Goal: Information Seeking & Learning: Learn about a topic

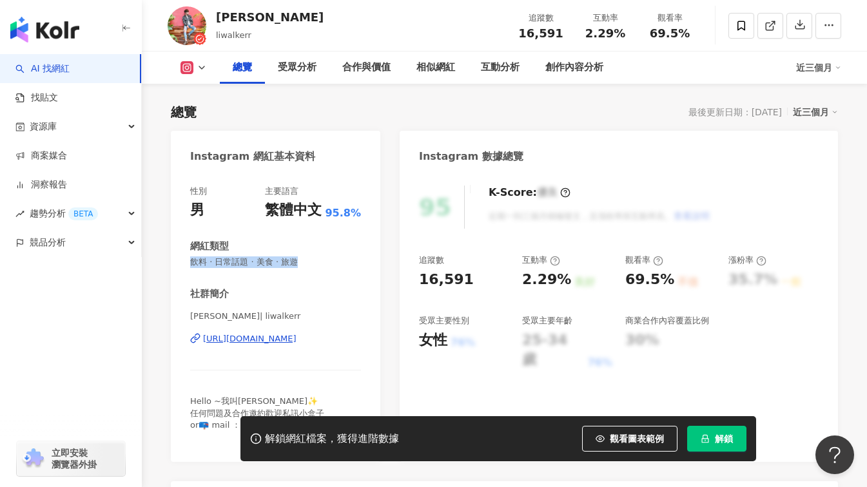
scroll to position [63, 0]
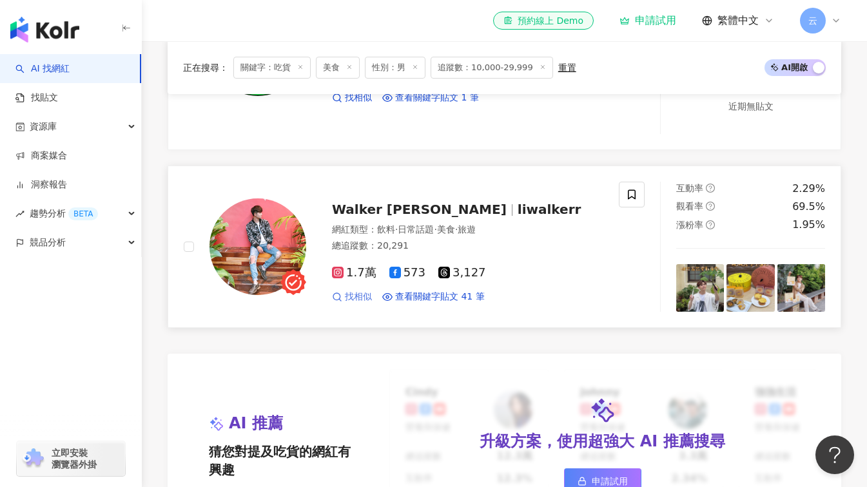
click at [353, 304] on span "找相似" at bounding box center [358, 297] width 27 height 13
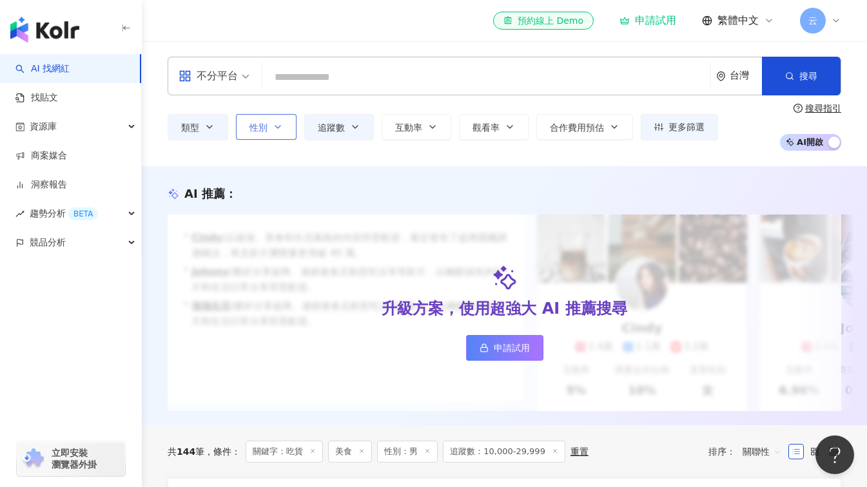
click at [251, 126] on span "性別" at bounding box center [258, 127] width 18 height 10
click at [209, 126] on icon "button" at bounding box center [209, 127] width 10 height 10
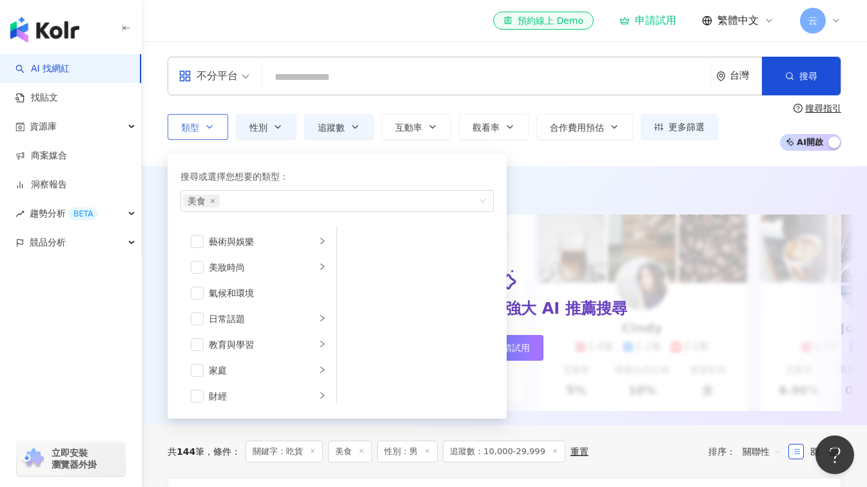
click at [209, 126] on icon "button" at bounding box center [209, 127] width 10 height 10
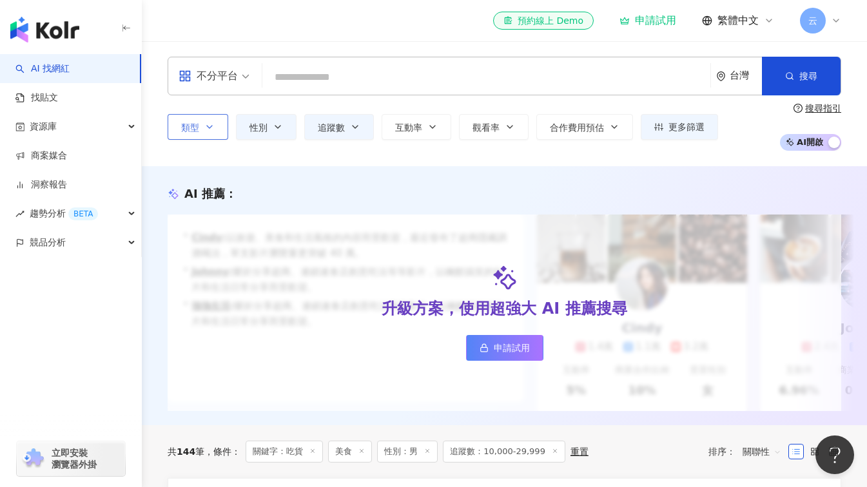
click at [209, 126] on icon "button" at bounding box center [209, 127] width 10 height 10
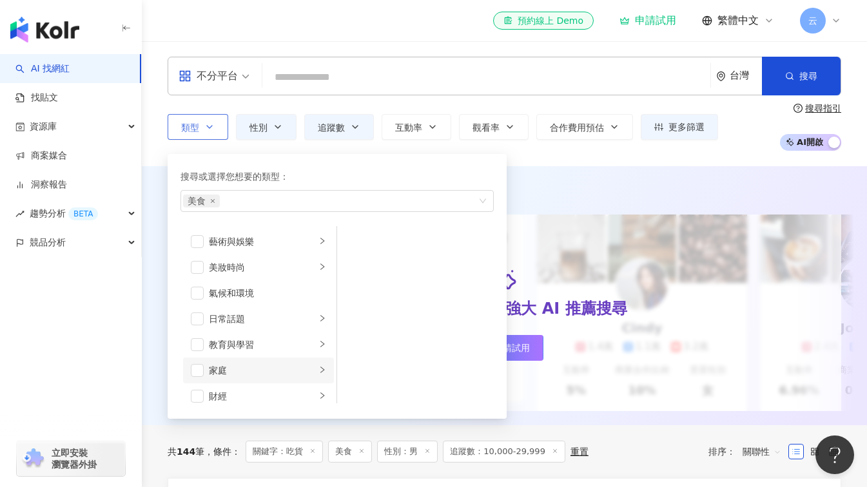
click at [267, 362] on li "家庭" at bounding box center [258, 371] width 151 height 26
click at [353, 268] on span "button" at bounding box center [353, 267] width 13 height 13
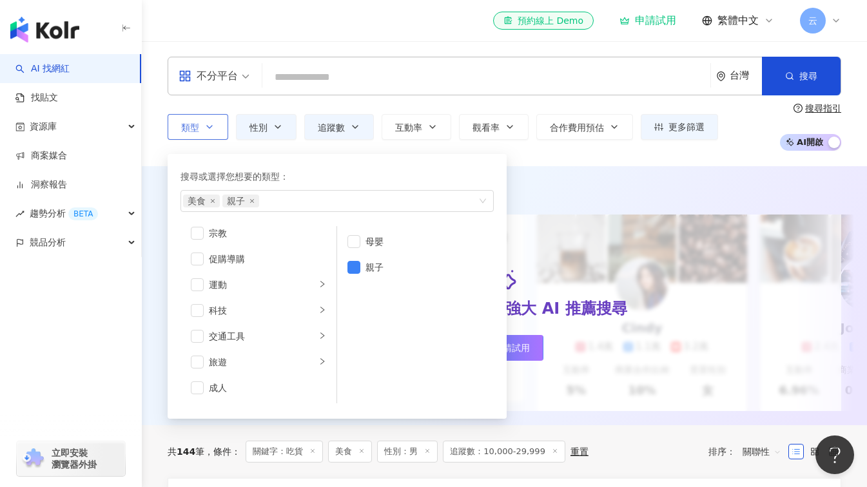
scroll to position [64, 0]
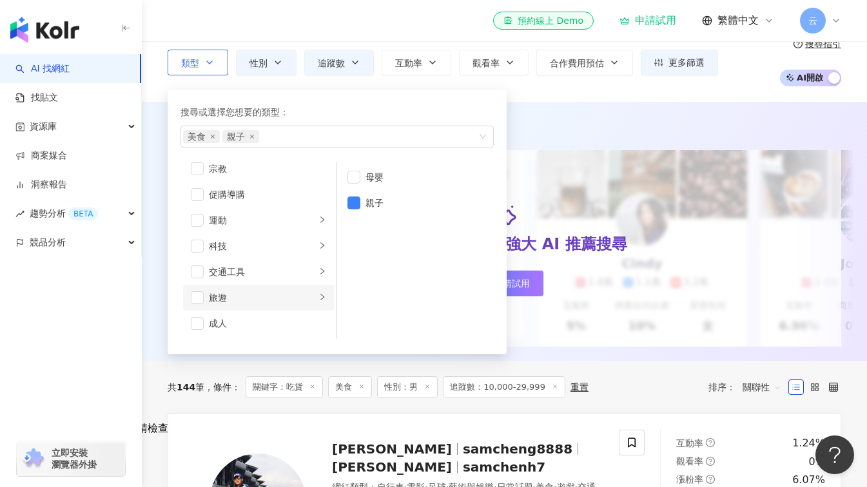
click at [296, 297] on div "旅遊" at bounding box center [262, 298] width 107 height 14
click at [621, 84] on div "類型 搜尋或選擇您想要的類型： 美食 親子 藝術與娛樂 美妝時尚 氣候和環境 日常話題 教育與學習 家庭 財經 美食 命理占卜 遊戲 法政社會 生活風格 影視…" at bounding box center [505, 63] width 674 height 48
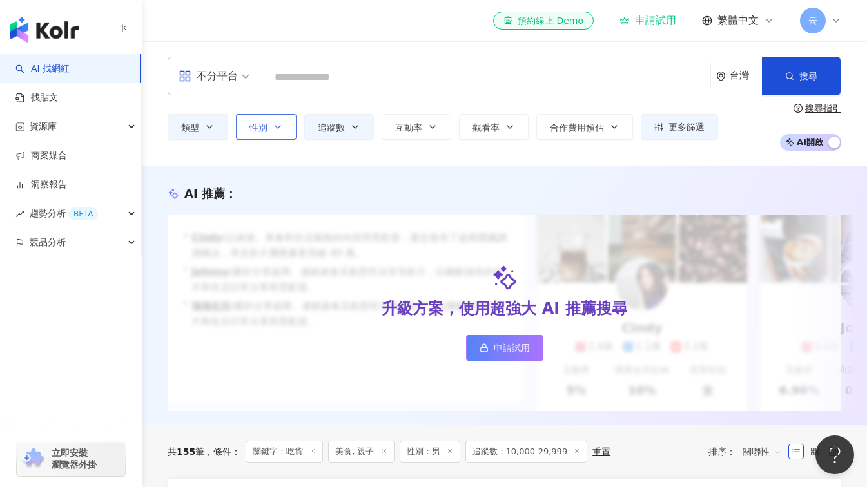
click at [266, 125] on span "性別" at bounding box center [258, 127] width 18 height 10
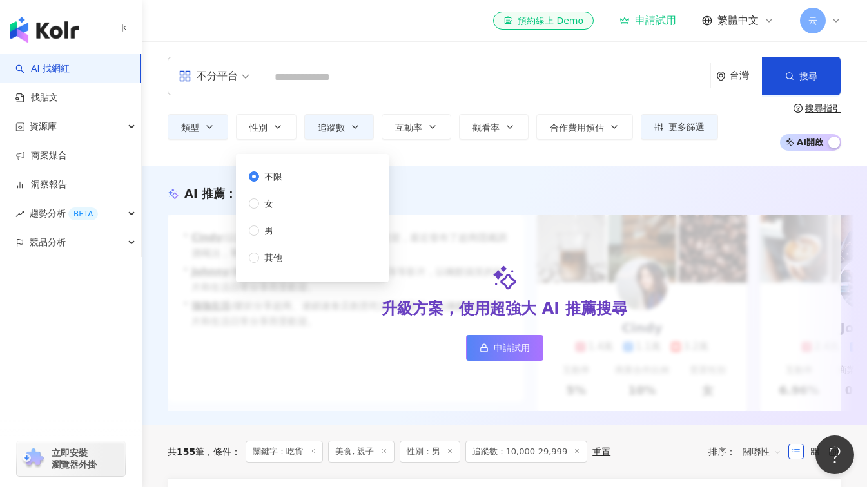
click at [440, 148] on div "類型 性別 追蹤數 互動率 觀看率 合作費用預估 更多篩選 ***** - ***** 不限 小型 奈米網紅 (<1萬) 微型網紅 (1萬-3萬) 小型網紅 …" at bounding box center [505, 127] width 674 height 48
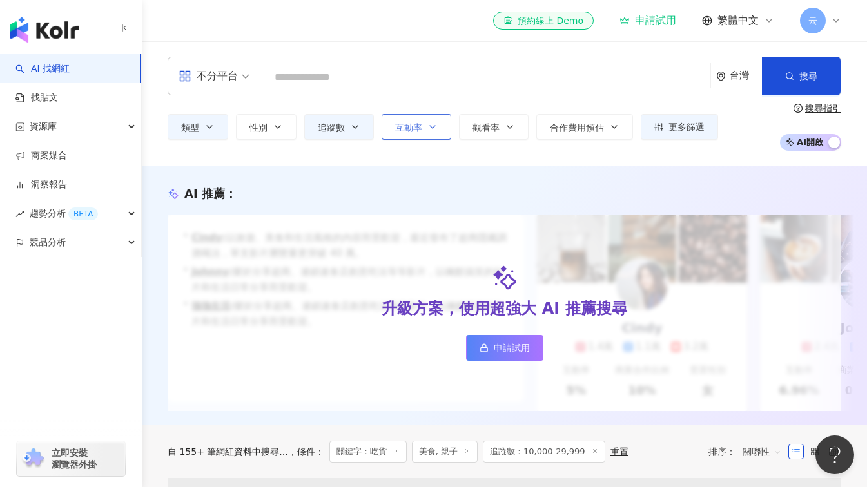
click at [438, 126] on button "互動率" at bounding box center [417, 127] width 70 height 26
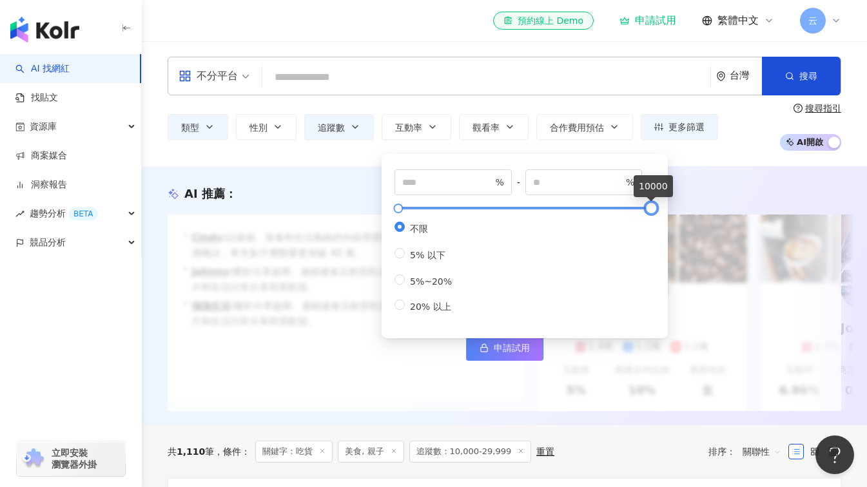
type input "*"
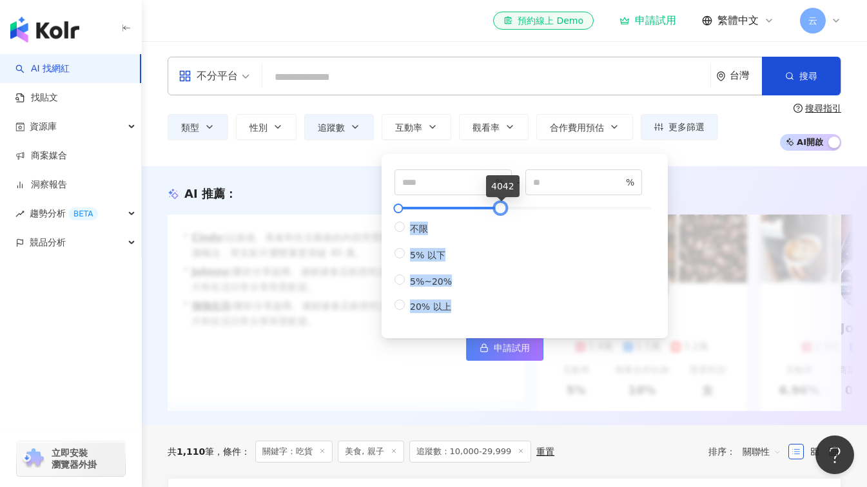
type input "****"
drag, startPoint x: 654, startPoint y: 209, endPoint x: 500, endPoint y: 220, distance: 154.5
click at [500, 220] on div "* % - **** % 不限 5% 以下 5%~20% 20% 以上" at bounding box center [524, 242] width 260 height 144
type input "*"
type input "**"
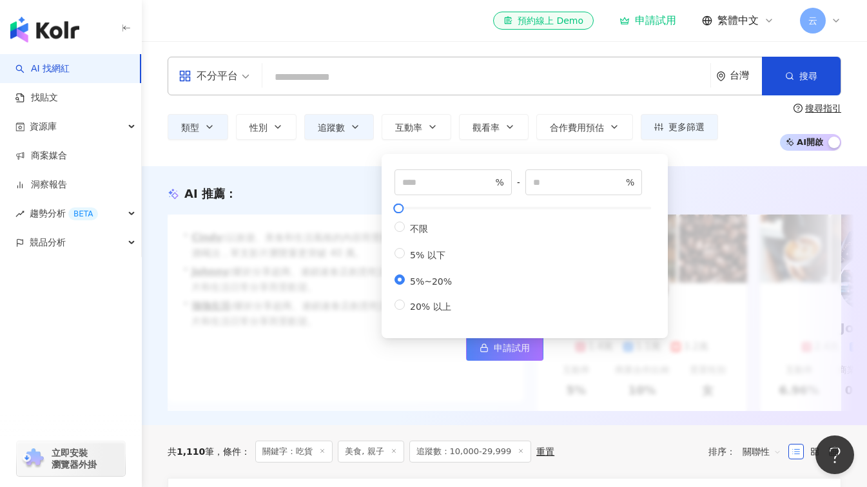
click at [423, 150] on div "* % - ** % 不限 5% 以下 5%~20% 20% 以上" at bounding box center [525, 243] width 286 height 191
click at [504, 126] on button "觀看率" at bounding box center [494, 127] width 70 height 26
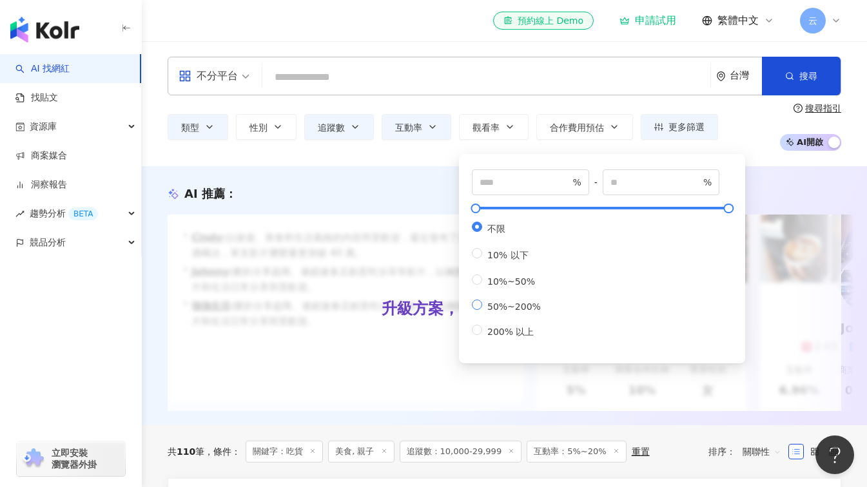
type input "**"
type input "***"
click at [451, 151] on div "不分平台 台灣 搜尋 bb0bc786-35bb-4621-9963-40a41d03584d YUN 7,372 追蹤者 ChenYu Ou 1,738 追…" at bounding box center [504, 103] width 725 height 125
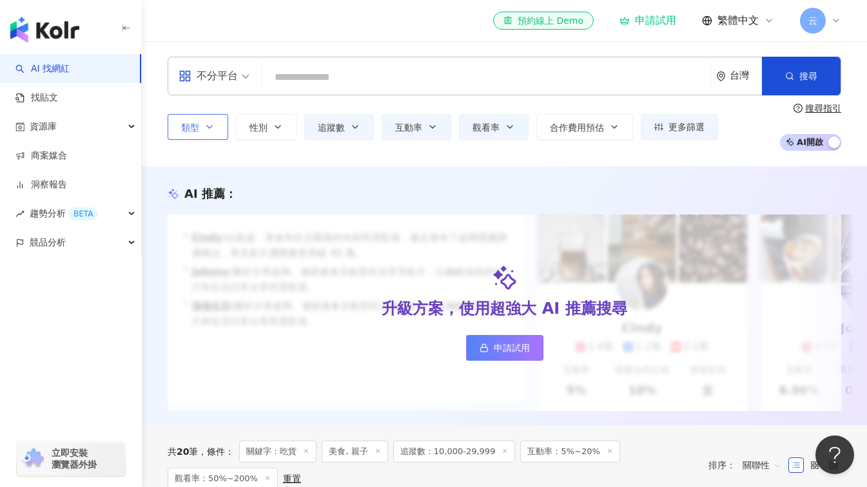
click at [208, 130] on icon "button" at bounding box center [209, 127] width 10 height 10
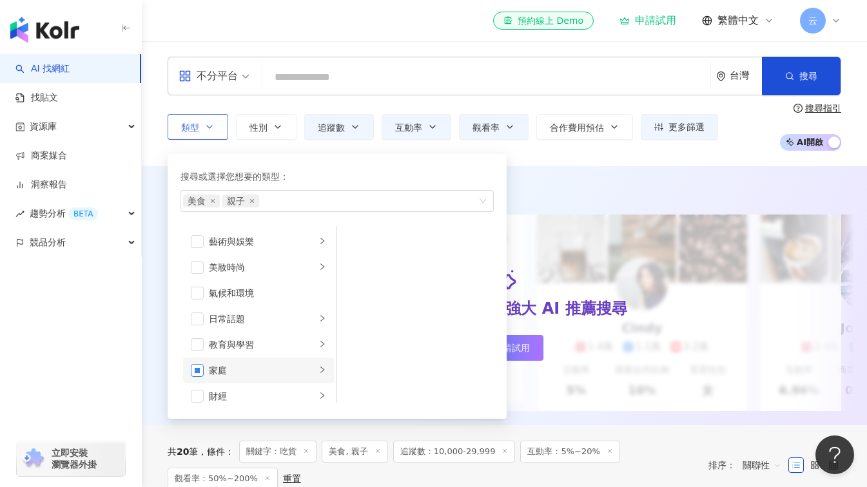
click at [197, 365] on span "button" at bounding box center [197, 370] width 13 height 13
click at [195, 371] on span "button" at bounding box center [197, 370] width 13 height 13
click at [559, 159] on div "不分平台 台灣 搜尋 bb0bc786-35bb-4621-9963-40a41d03584d YUN 7,372 追蹤者 ChenYu Ou 1,738 追…" at bounding box center [504, 103] width 725 height 125
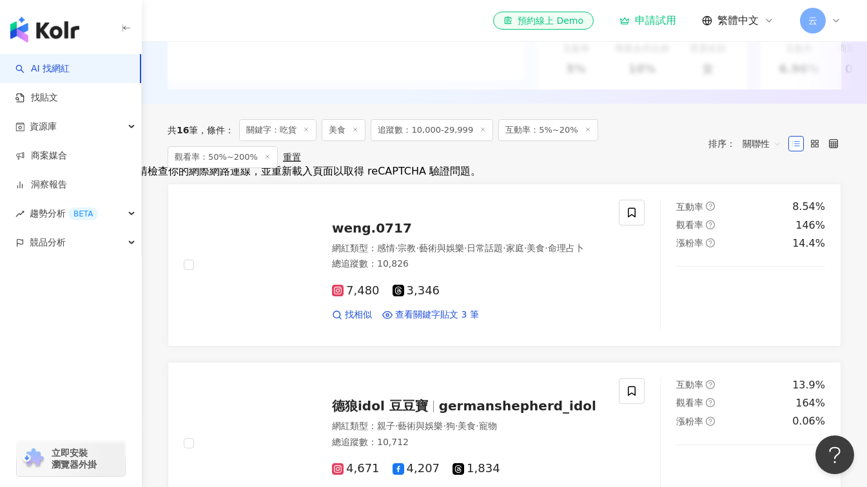
scroll to position [322, 0]
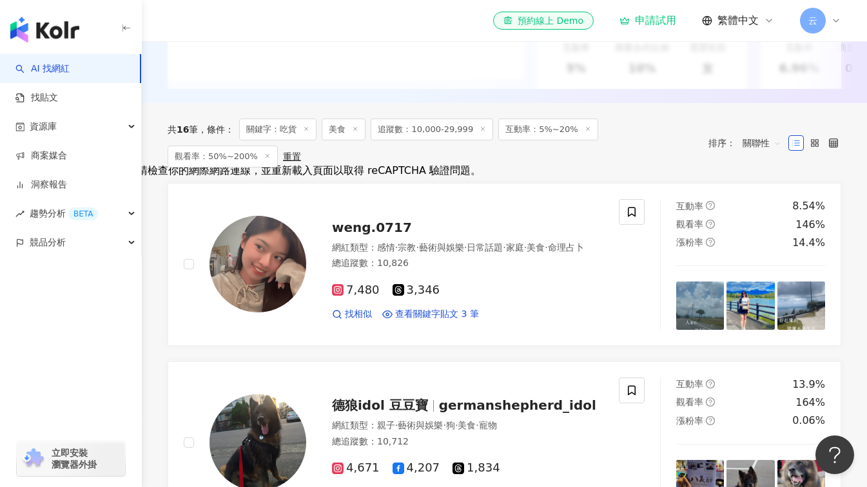
click at [436, 183] on div "共 16 筆 條件 ： 關鍵字：吃貨 美食 追蹤數：10,000-29,999 互動率：5%~20% 觀看率：50%~200% 重置 排序： 關聯性" at bounding box center [505, 143] width 674 height 80
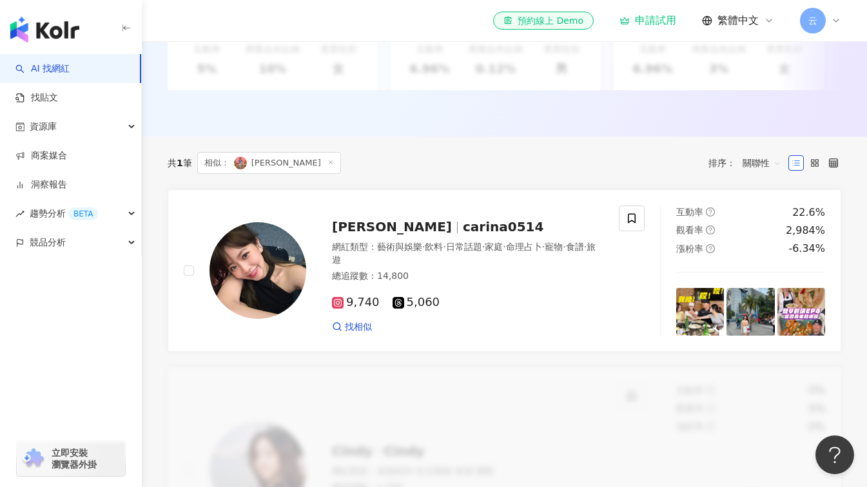
scroll to position [349, 0]
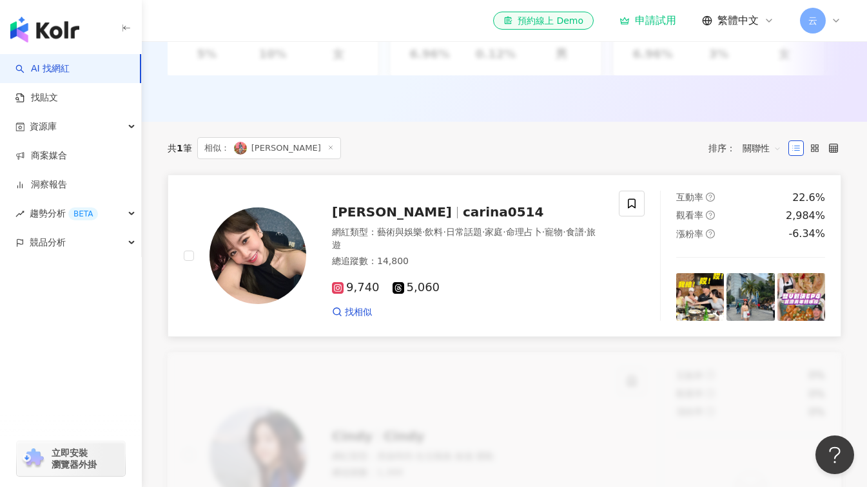
click at [463, 220] on span "carina0514" at bounding box center [503, 211] width 81 height 15
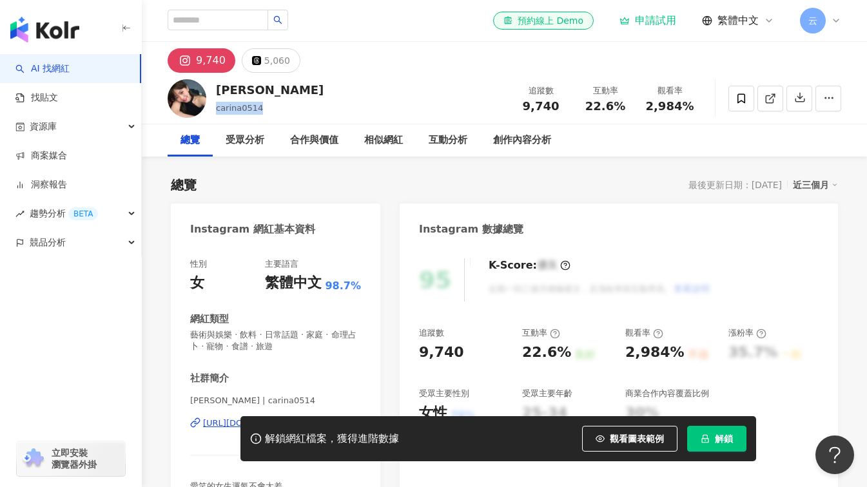
drag, startPoint x: 258, startPoint y: 109, endPoint x: 215, endPoint y: 112, distance: 42.6
click at [215, 112] on div "亮亮 carina0514 追蹤數 9,740 互動率 22.6% 觀看率 2,984%" at bounding box center [504, 98] width 725 height 51
drag, startPoint x: 215, startPoint y: 112, endPoint x: 324, endPoint y: 116, distance: 108.4
click at [326, 99] on div "亮亮 carina0514 追蹤數 9,740 互動率 22.6% 觀看率 2,984%" at bounding box center [504, 98] width 725 height 51
click at [212, 423] on div "解鎖網紅檔案，獲得進階數據 觀看圖表範例 解鎖" at bounding box center [433, 438] width 867 height 45
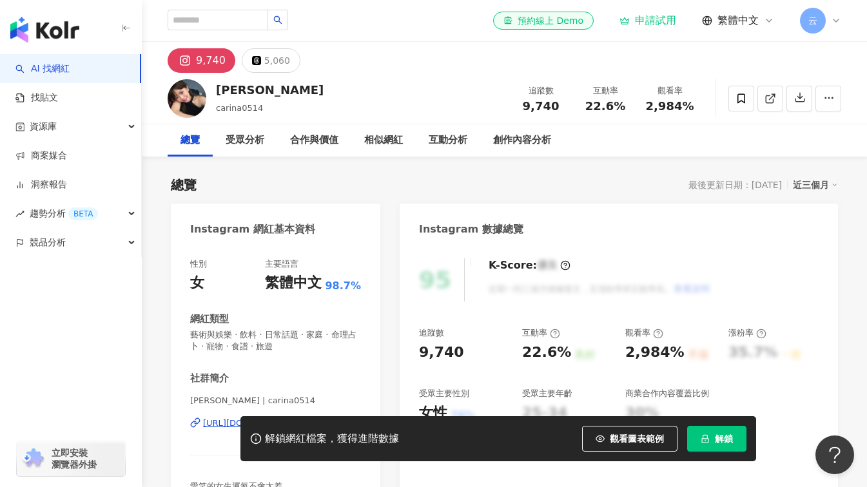
scroll to position [258, 0]
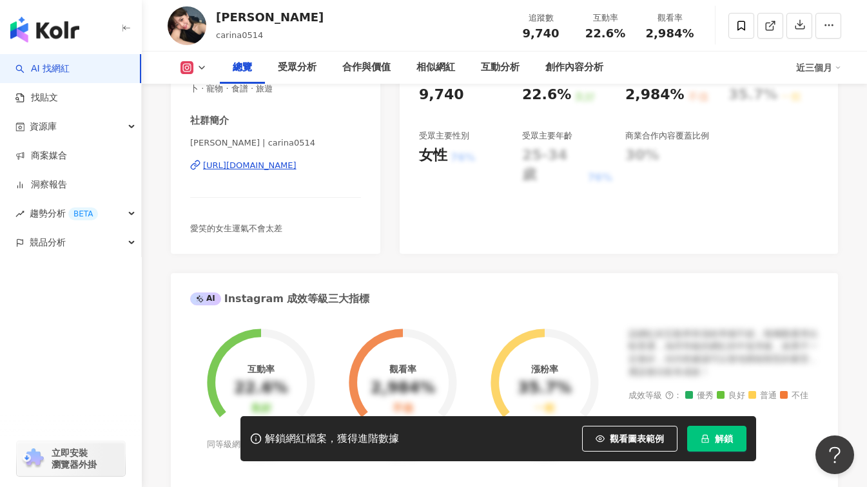
click at [267, 163] on div "https://www.instagram.com/carina0514/" at bounding box center [249, 166] width 93 height 12
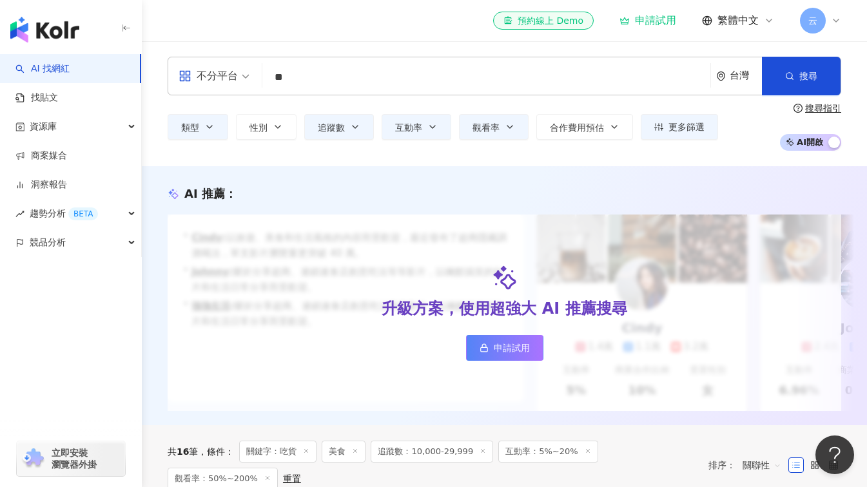
type input "*"
click at [430, 152] on div "不分平台 台灣 搜尋 類型 性別 追蹤數 互動率 觀看率 合作費用預估 更多篩選 搜尋指引 AI 開啟 AI 關閉" at bounding box center [504, 103] width 725 height 125
click at [790, 71] on span "button" at bounding box center [789, 76] width 9 height 10
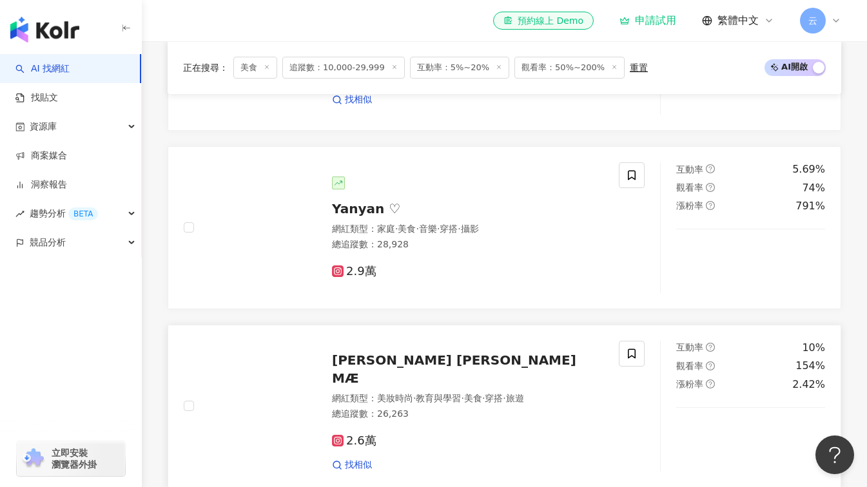
scroll to position [516, 0]
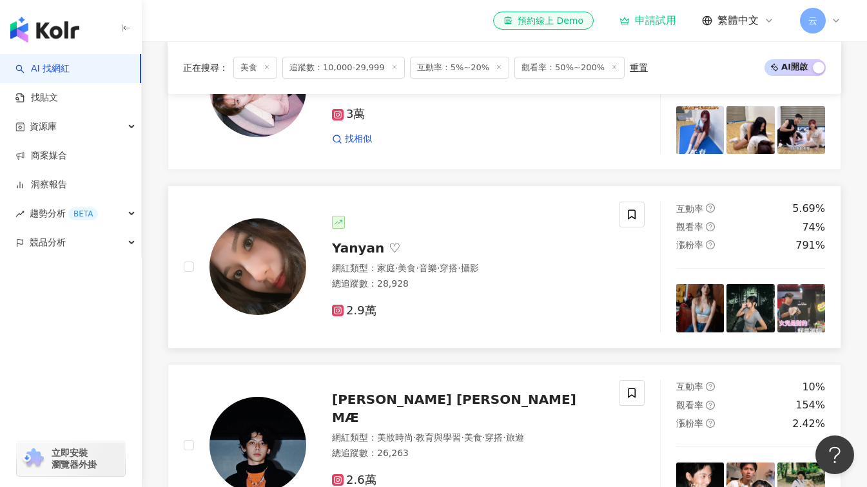
click at [363, 256] on span "Yanyan ♡" at bounding box center [366, 247] width 68 height 15
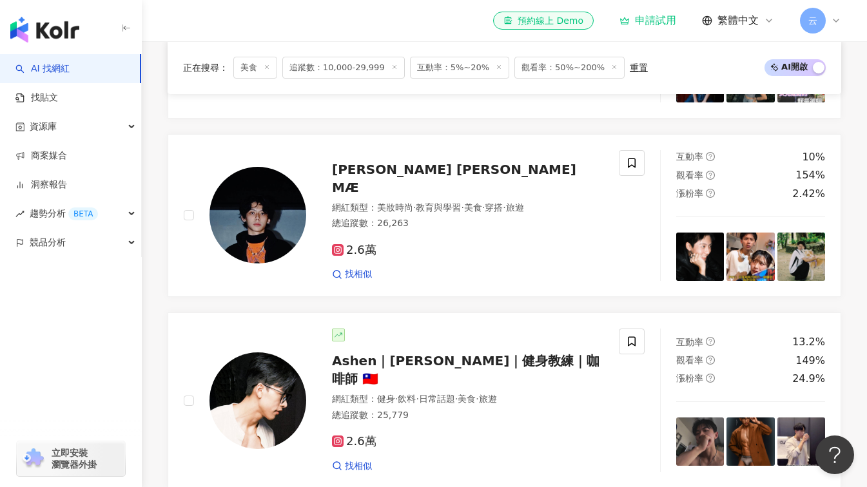
scroll to position [773, 0]
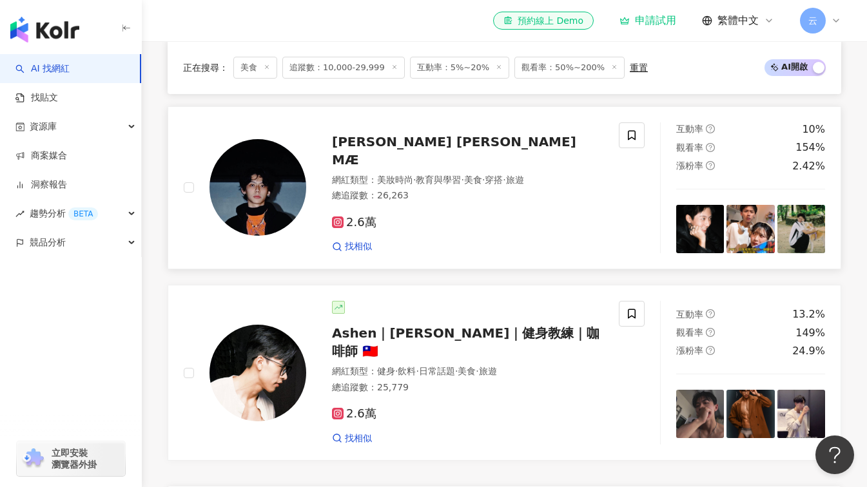
click at [425, 157] on span "梅亞瑟 𝗔𝗥𝗧𝗛𝗨𝗥 𝗠Æ" at bounding box center [454, 151] width 244 height 34
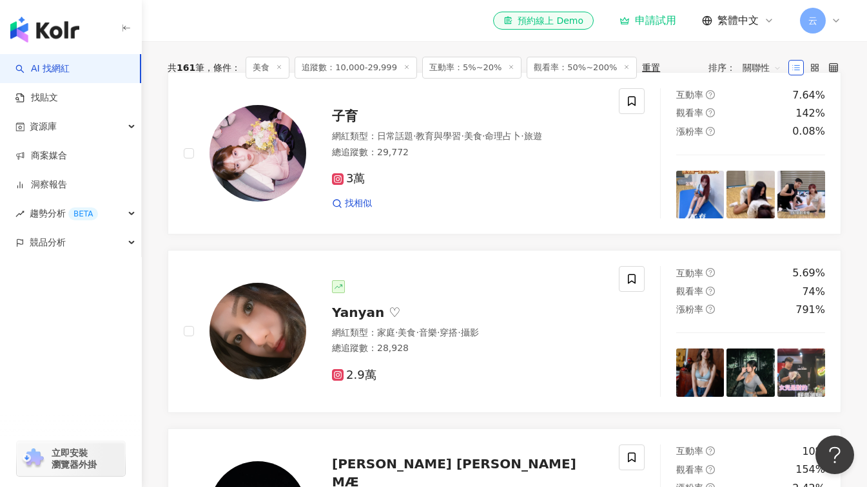
scroll to position [387, 0]
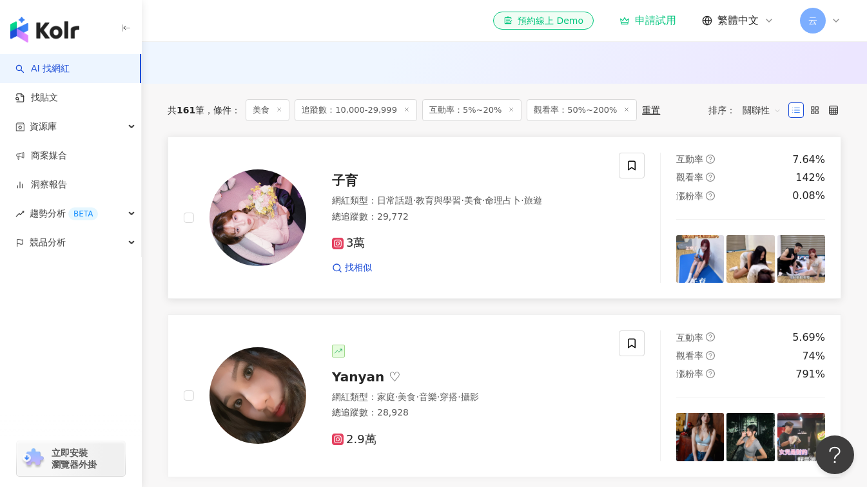
click at [349, 188] on span "子育" at bounding box center [345, 180] width 26 height 15
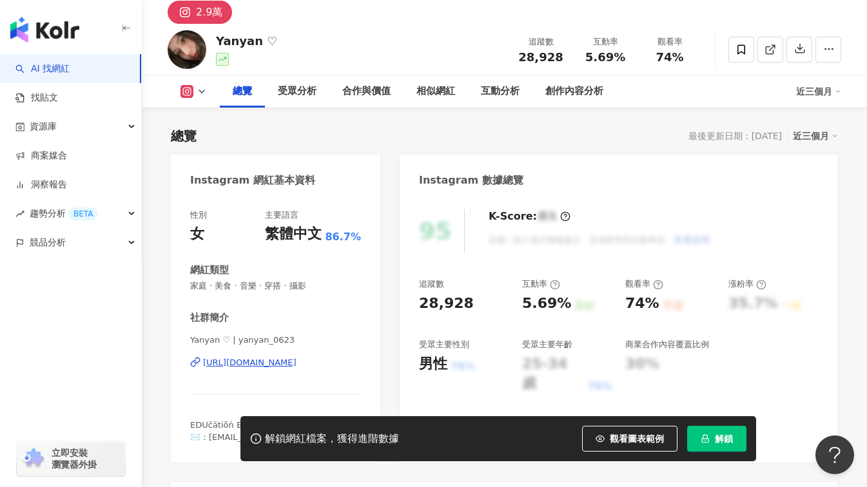
scroll to position [64, 0]
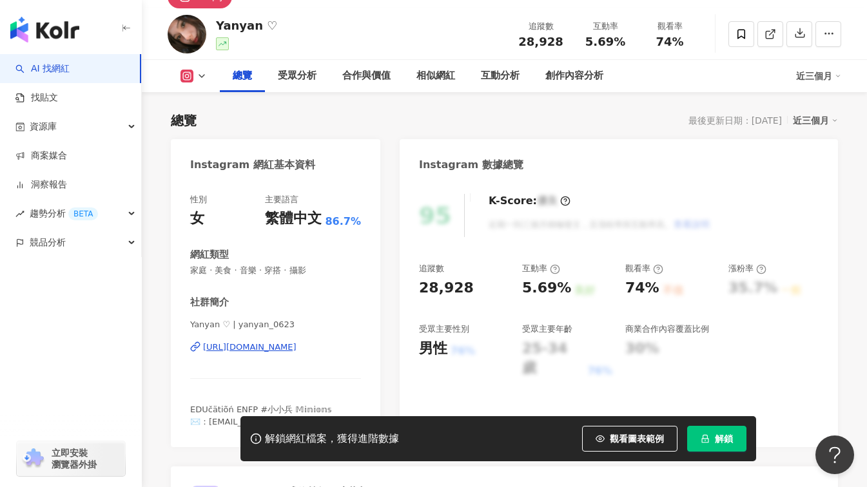
click at [297, 350] on div "https://www.instagram.com/yanyan_0623/" at bounding box center [249, 348] width 93 height 12
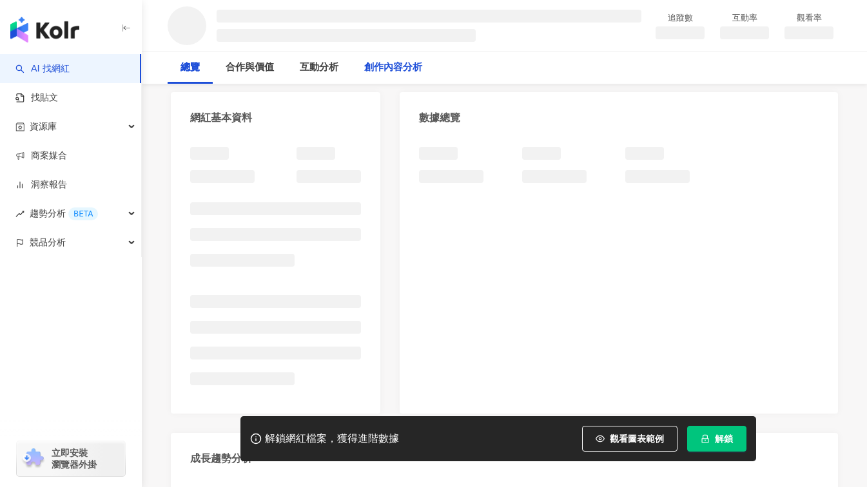
scroll to position [64, 0]
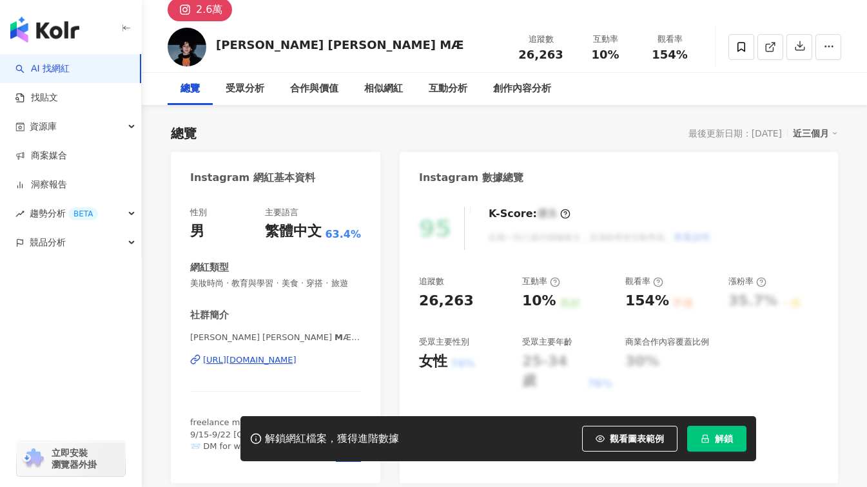
scroll to position [309, 0]
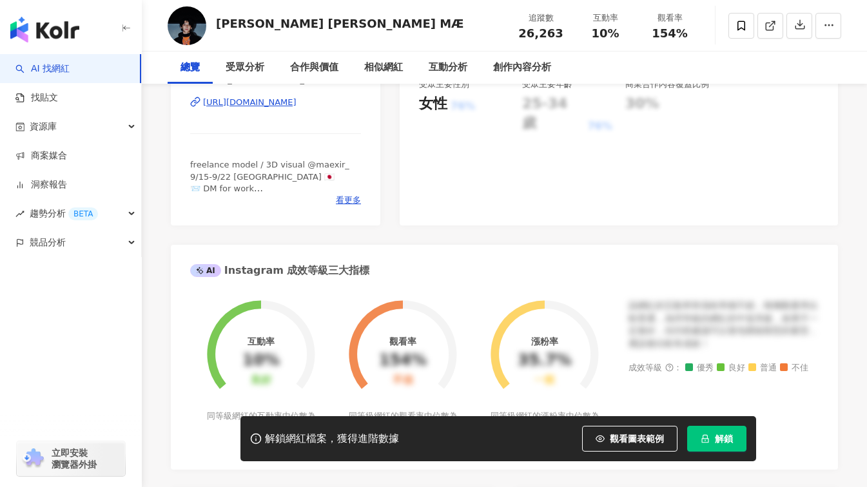
drag, startPoint x: 308, startPoint y: 113, endPoint x: 398, endPoint y: 141, distance: 94.2
click at [297, 108] on div "https://www.instagram.com/m____sir/" at bounding box center [249, 103] width 93 height 12
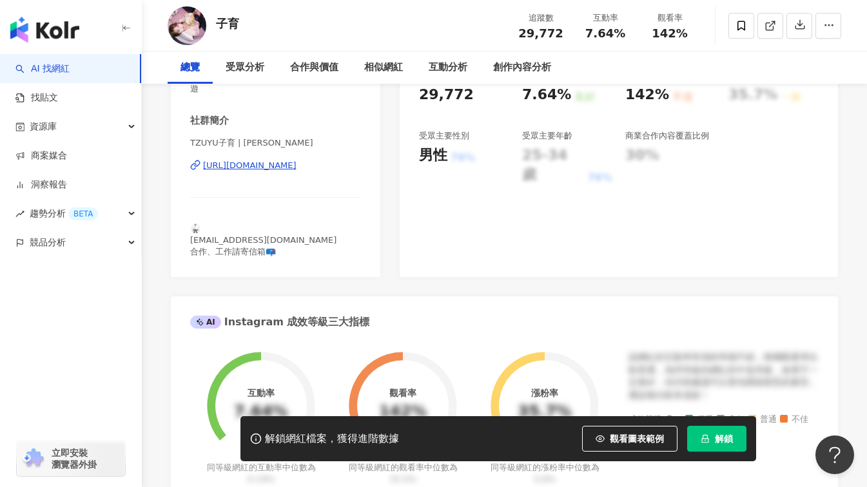
scroll to position [129, 0]
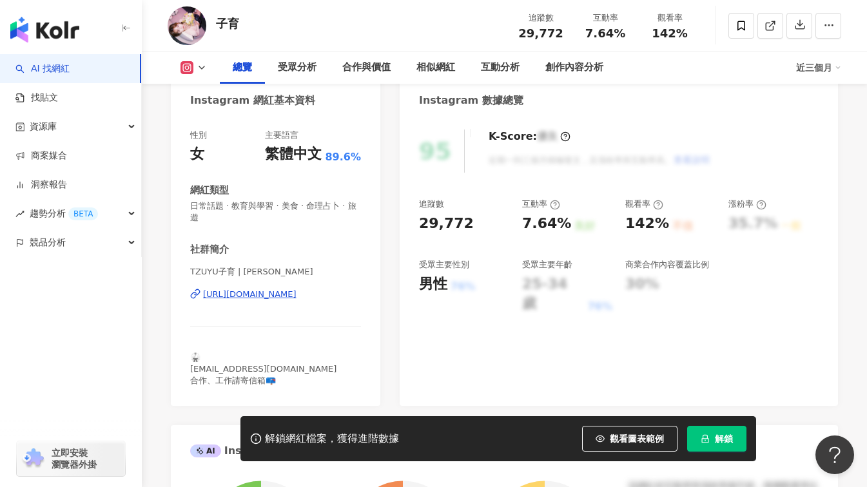
click at [297, 290] on div "[URL][DOMAIN_NAME]" at bounding box center [249, 295] width 93 height 12
